Goal: Go to known website: Go to known website

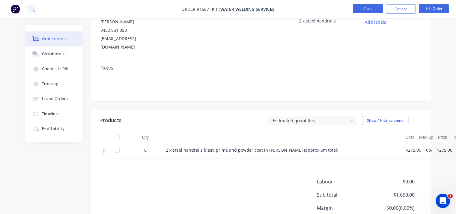
click at [372, 7] on button "Close" at bounding box center [368, 8] width 30 height 9
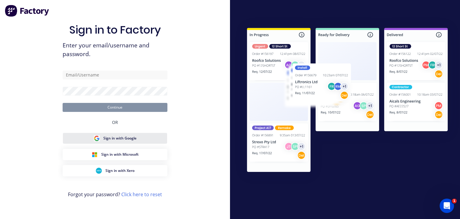
click at [120, 139] on span "Sign in with Google" at bounding box center [119, 137] width 33 height 5
drag, startPoint x: 47, startPoint y: 147, endPoint x: 62, endPoint y: 144, distance: 15.7
click at [47, 147] on div "Sign in to Factory Enter your email/username and password. Continue OR Sign in …" at bounding box center [115, 109] width 230 height 219
click at [123, 140] on span "Sign in with Google" at bounding box center [119, 137] width 33 height 5
